Goal: Task Accomplishment & Management: Manage account settings

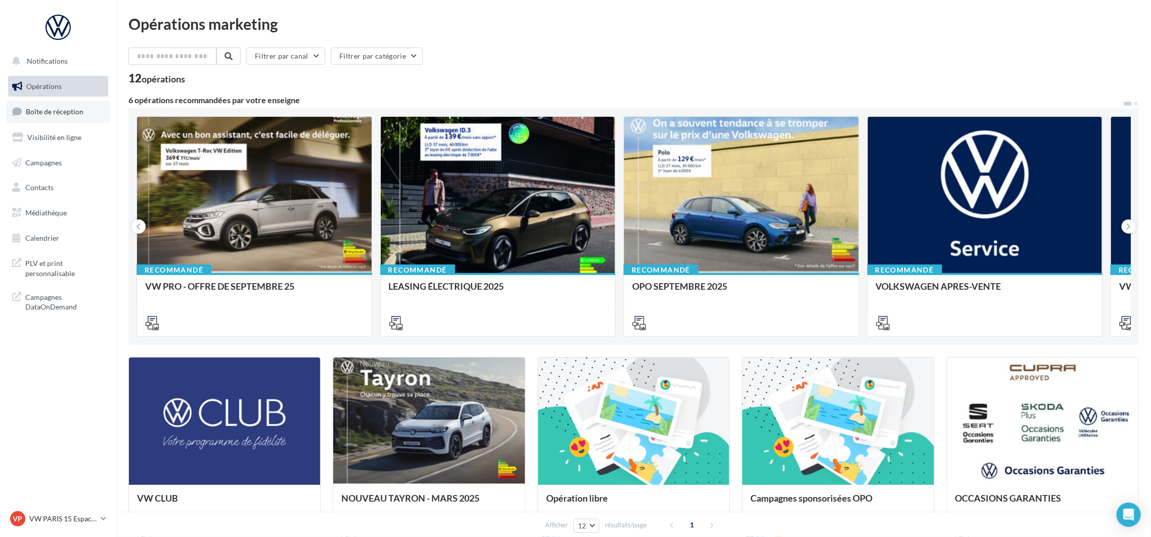
click at [77, 117] on link "Boîte de réception" at bounding box center [58, 112] width 104 height 22
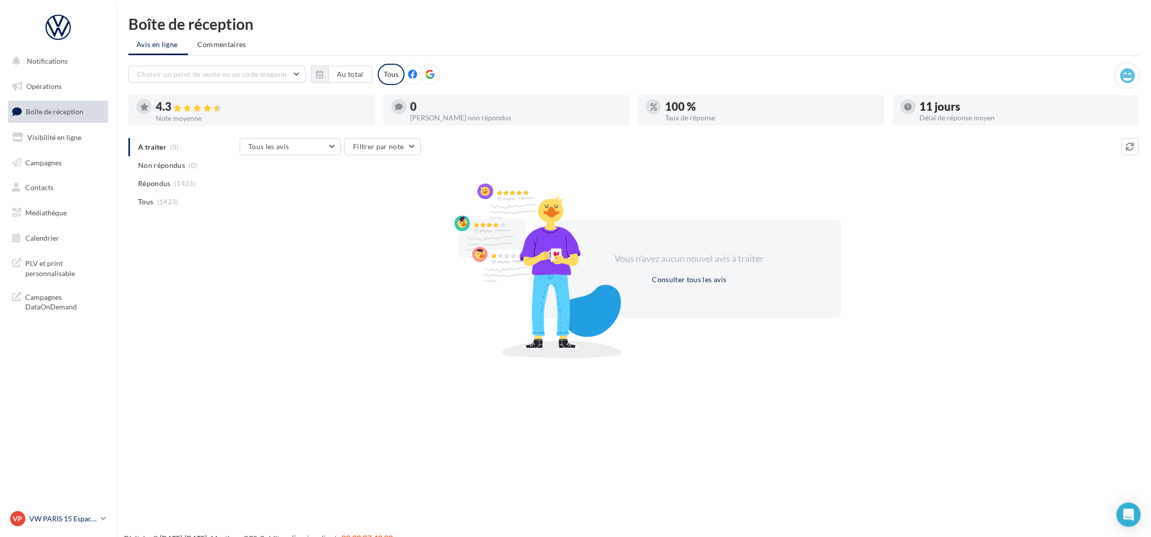
click at [95, 515] on p "VW PARIS 15 Espace Suffren" at bounding box center [62, 519] width 67 height 10
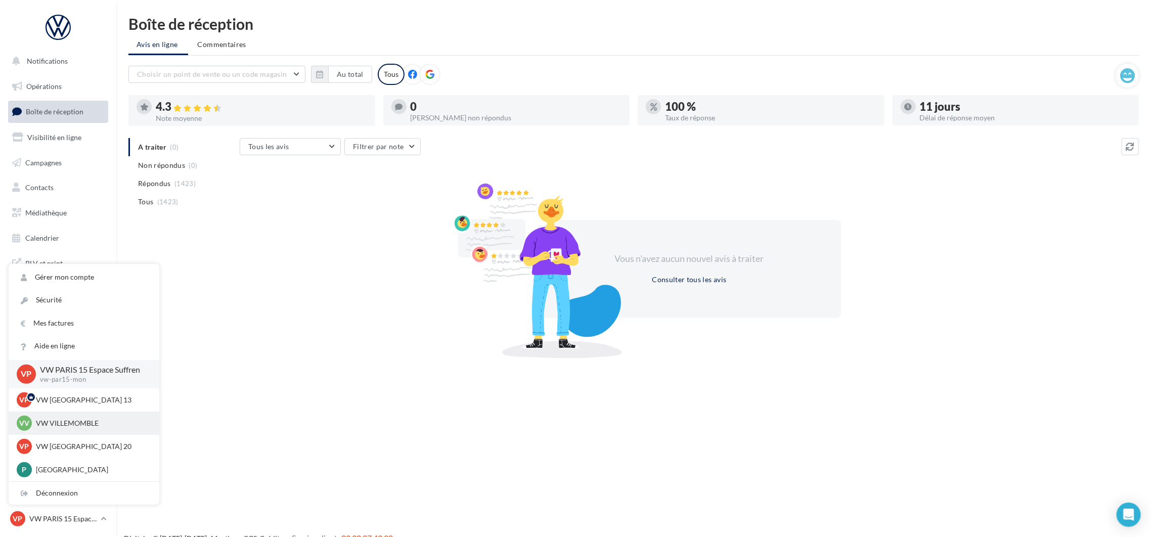
click at [71, 427] on p "VW VILLEMOMBLE" at bounding box center [91, 423] width 111 height 10
